Goal: Information Seeking & Learning: Understand process/instructions

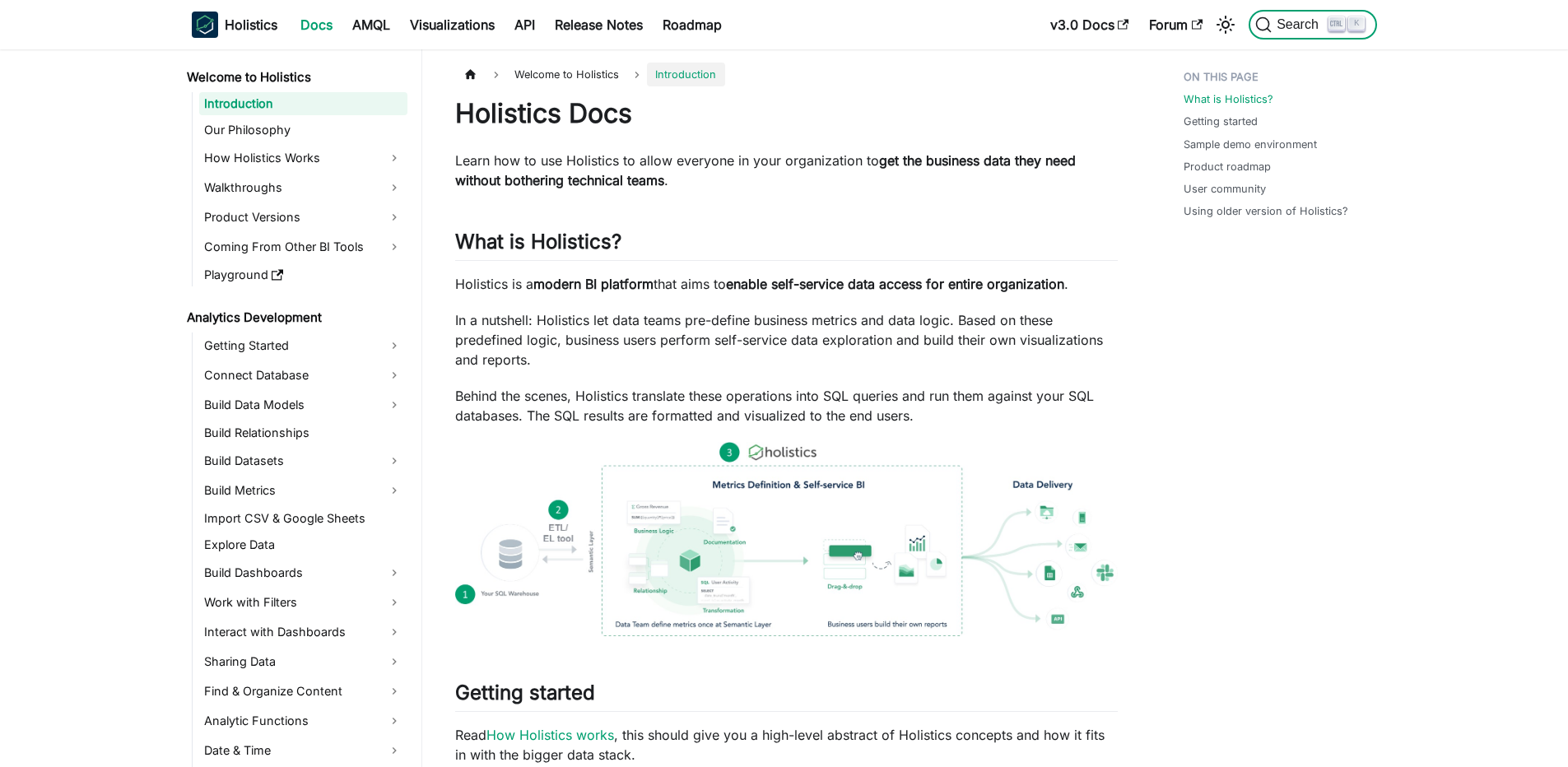
click at [1287, 32] on span "Search" at bounding box center [1292, 24] width 74 height 16
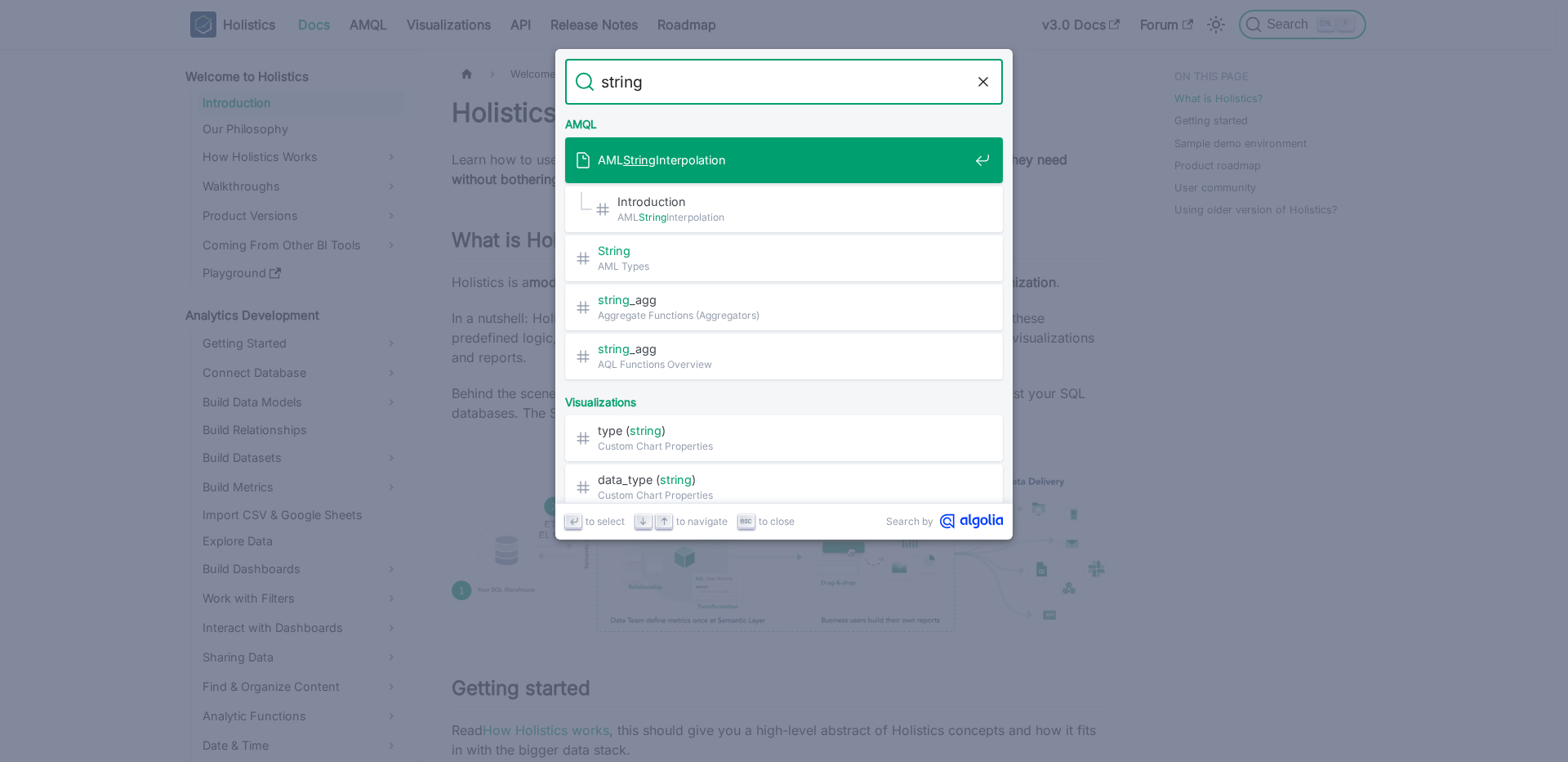
type input "string"
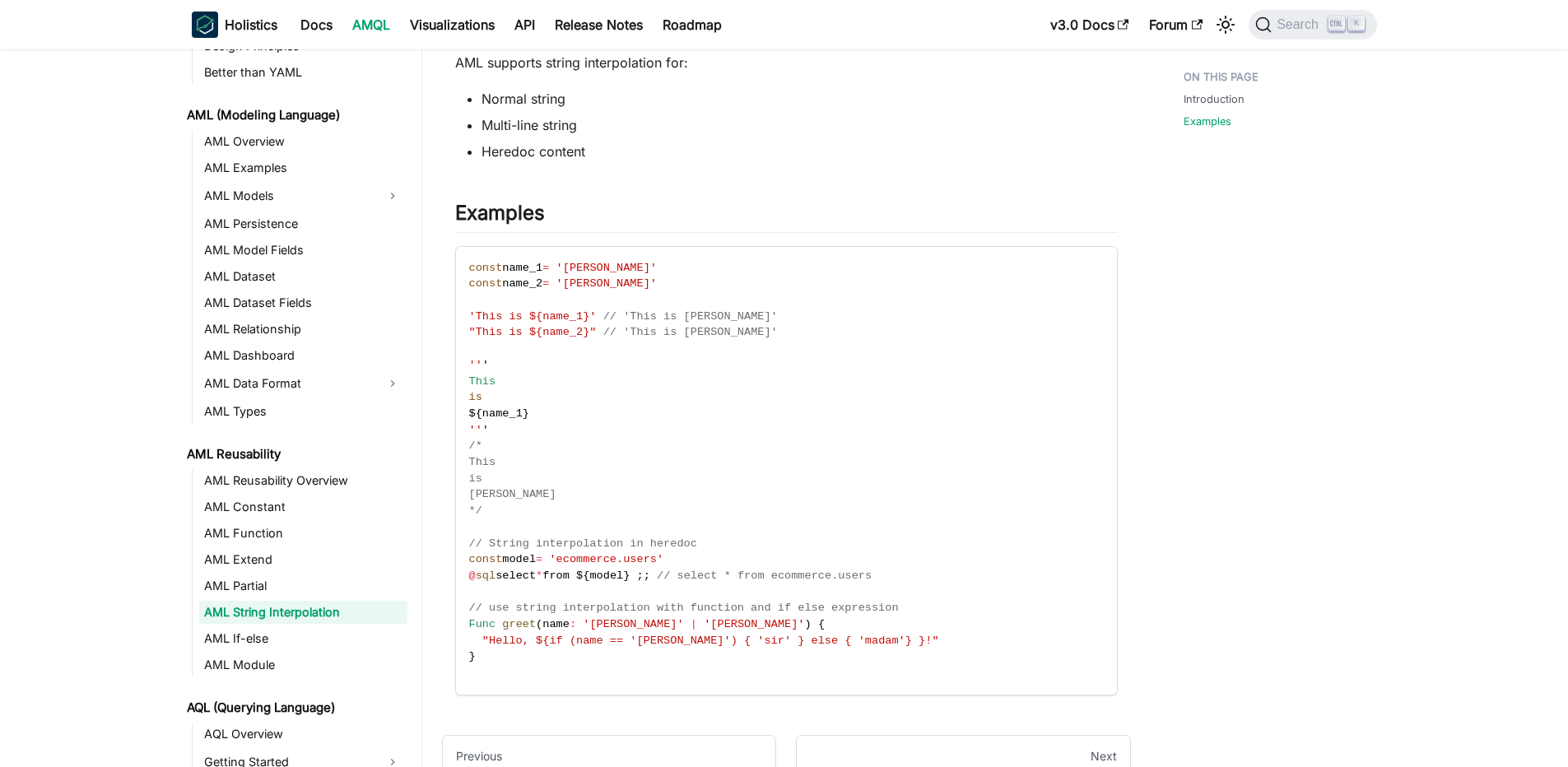
scroll to position [296, 0]
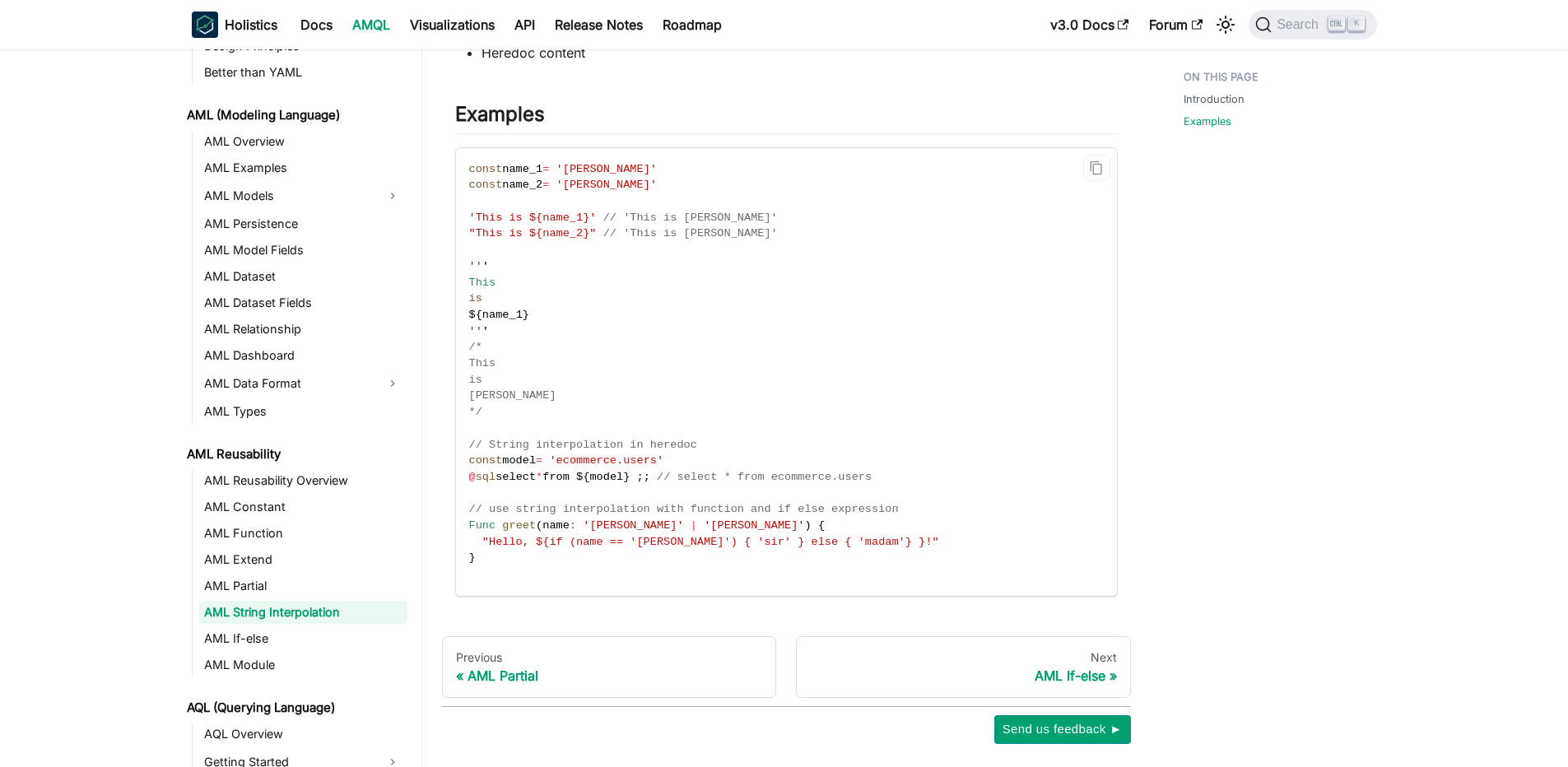
click at [750, 230] on code "const name_1 = '[PERSON_NAME]' const name_2 = '[PERSON_NAME]' 'This is ${name_1…" at bounding box center [785, 371] width 659 height 447
click at [731, 233] on code "const name_1 = '[PERSON_NAME]' const name_2 = '[PERSON_NAME]' 'This is ${name_1…" at bounding box center [785, 371] width 659 height 447
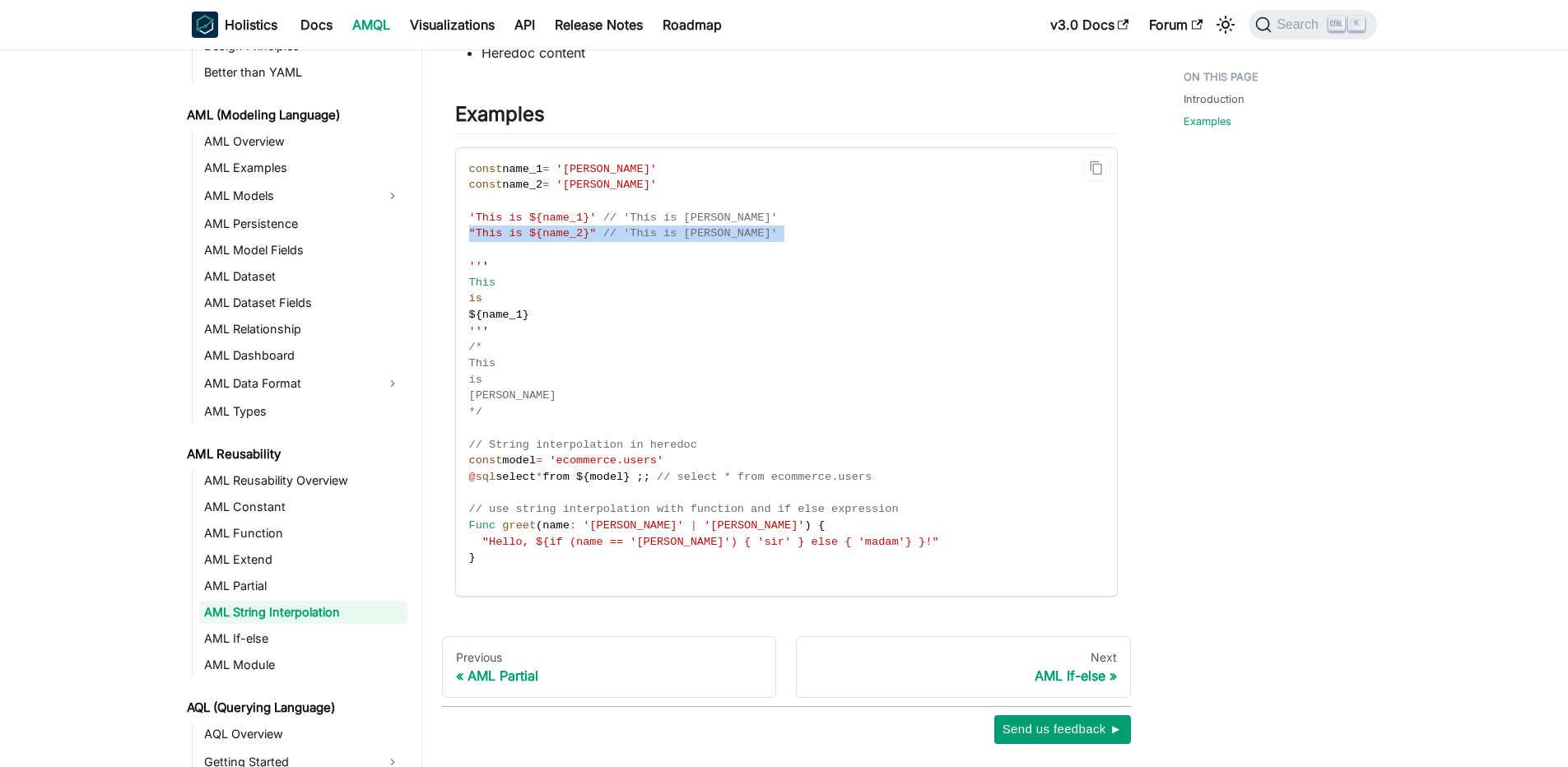
click at [731, 233] on code "const name_1 = '[PERSON_NAME]' const name_2 = '[PERSON_NAME]' 'This is ${name_1…" at bounding box center [785, 371] width 659 height 447
click at [687, 236] on span "// 'This is [PERSON_NAME]'" at bounding box center [690, 233] width 175 height 12
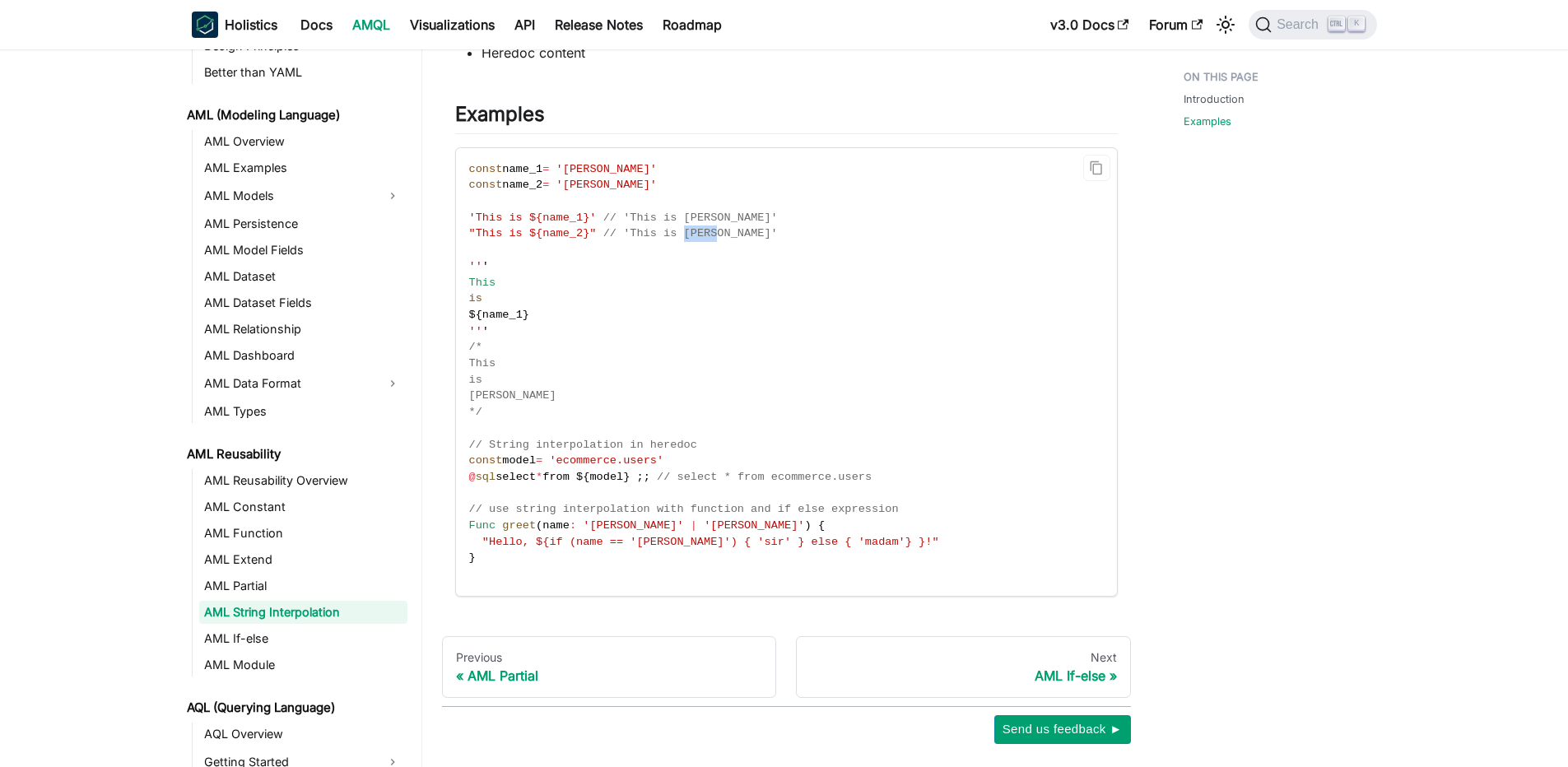
click at [687, 236] on span "// 'This is [PERSON_NAME]'" at bounding box center [690, 233] width 175 height 12
click at [687, 236] on div at bounding box center [701, 233] width 33 height 12
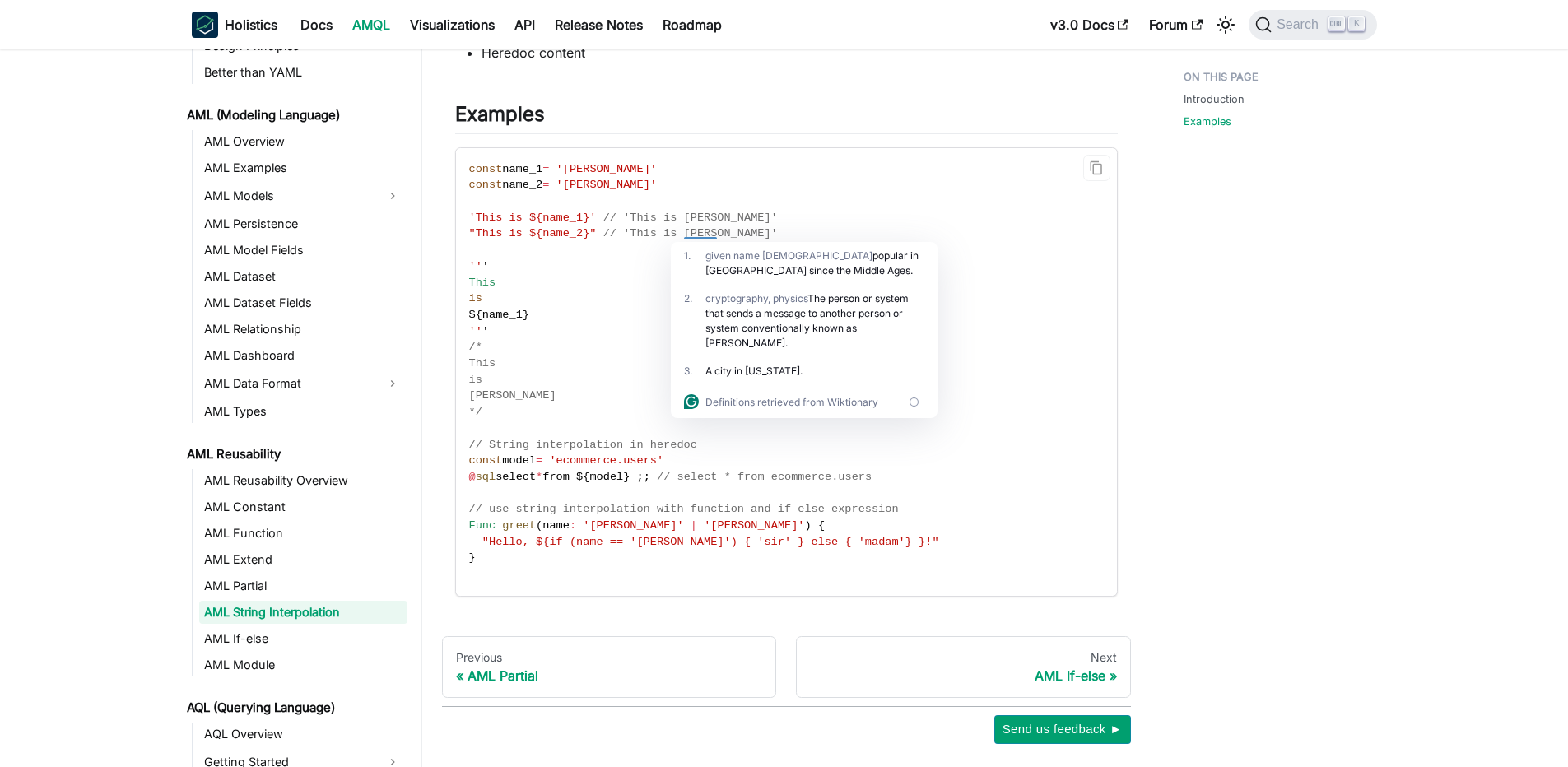
click at [687, 236] on div at bounding box center [701, 233] width 33 height 12
click at [654, 236] on span "// 'This is [PERSON_NAME]'" at bounding box center [690, 233] width 175 height 12
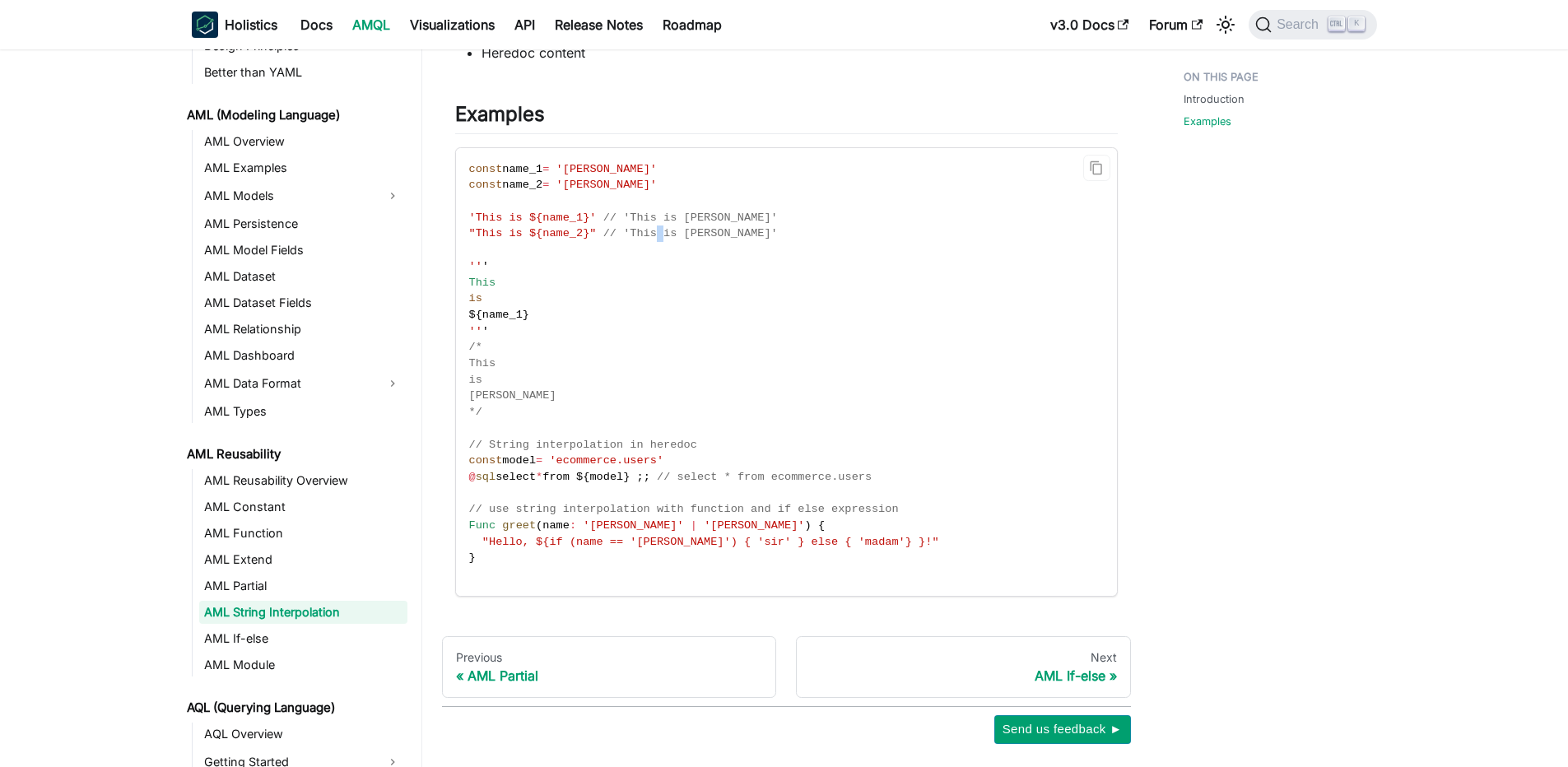
click at [654, 236] on span "// 'This is [PERSON_NAME]'" at bounding box center [690, 233] width 175 height 12
